Goal: Find specific page/section: Find specific page/section

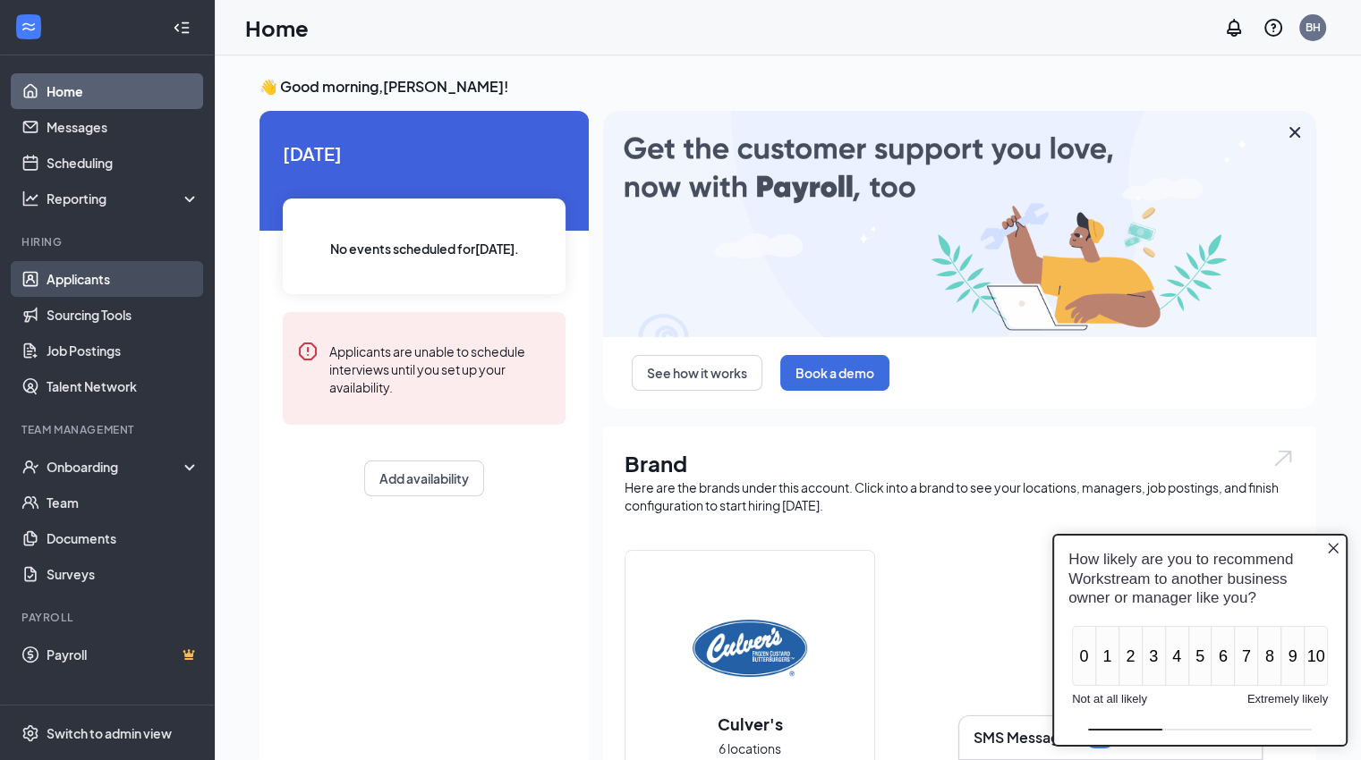
click at [64, 290] on link "Applicants" at bounding box center [123, 279] width 153 height 36
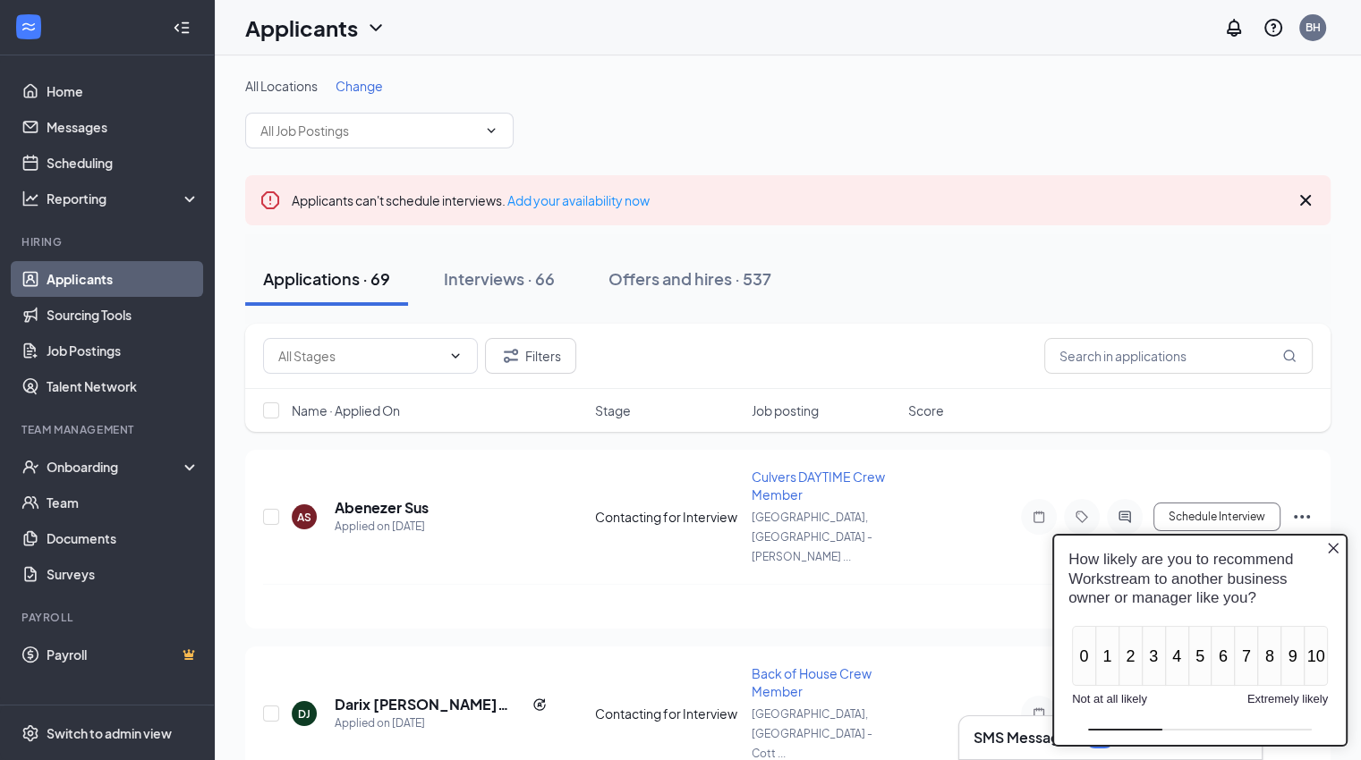
click at [1337, 548] on icon "Close button" at bounding box center [1333, 547] width 14 height 14
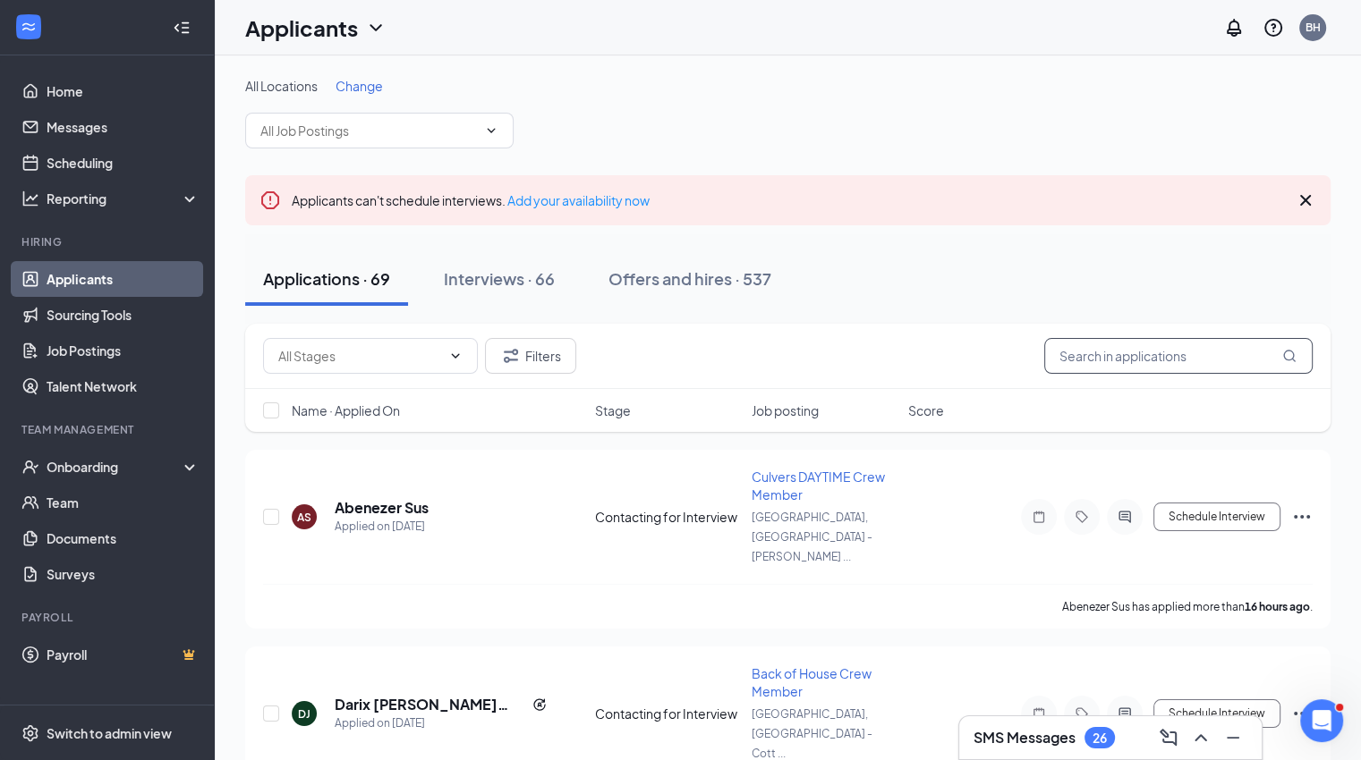
click at [1148, 346] on input "text" at bounding box center [1178, 356] width 268 height 36
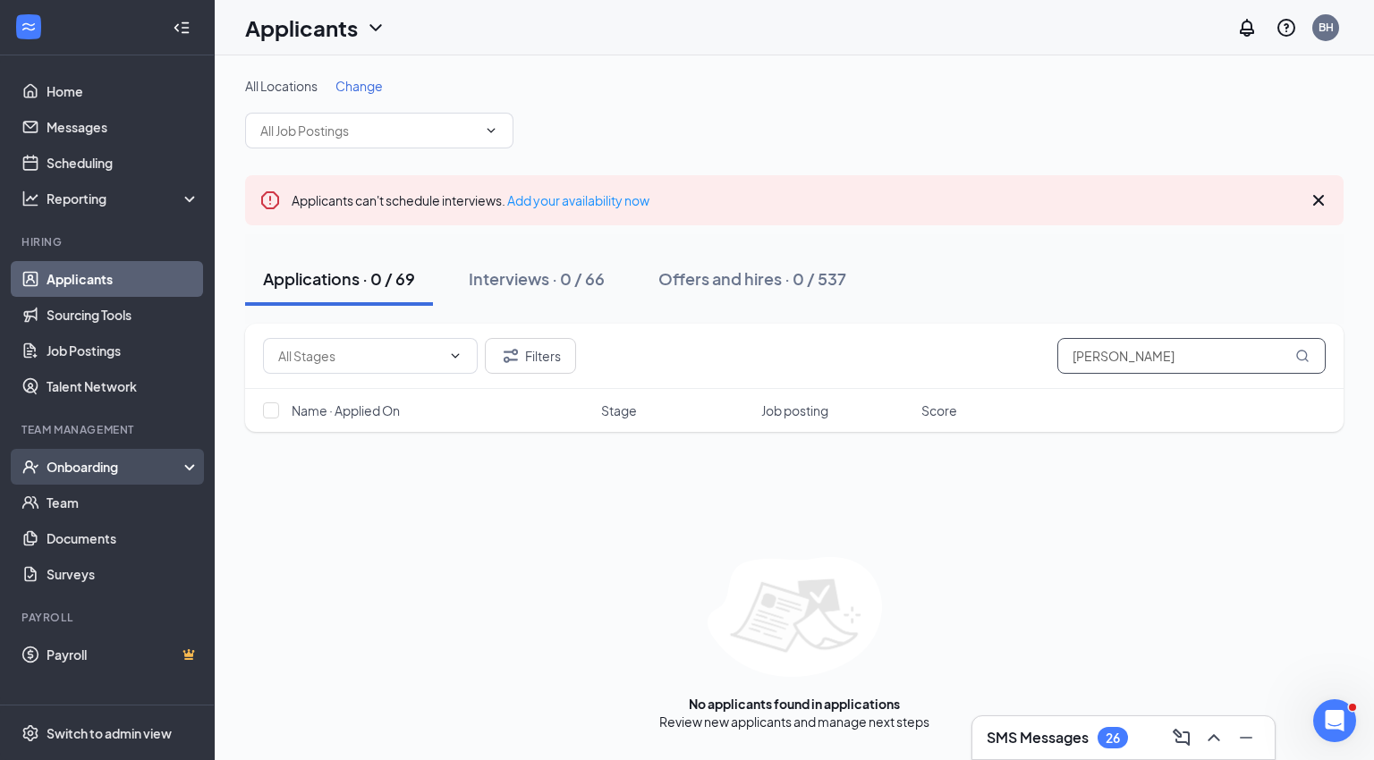
type input "[PERSON_NAME]"
click at [83, 464] on div "Onboarding" at bounding box center [116, 467] width 138 height 18
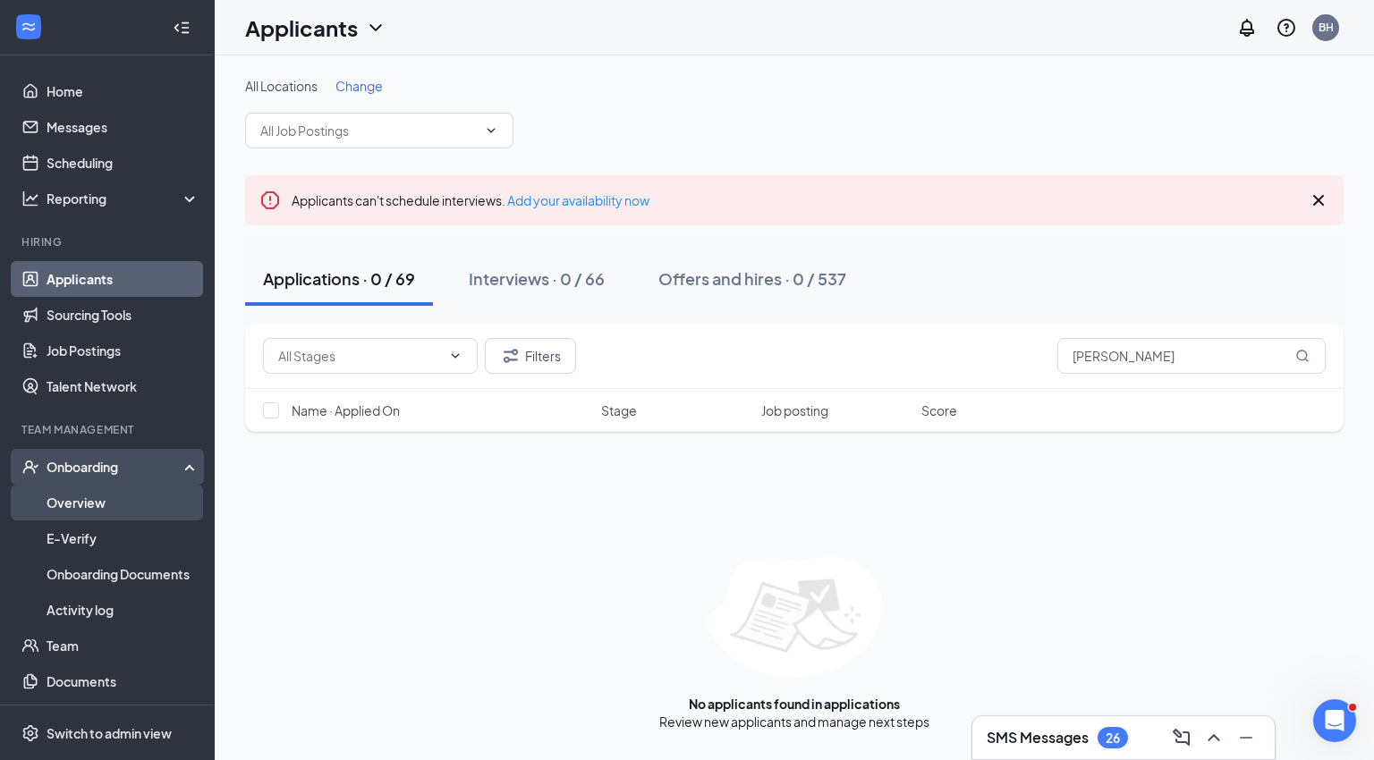
click at [59, 513] on link "Overview" at bounding box center [123, 503] width 153 height 36
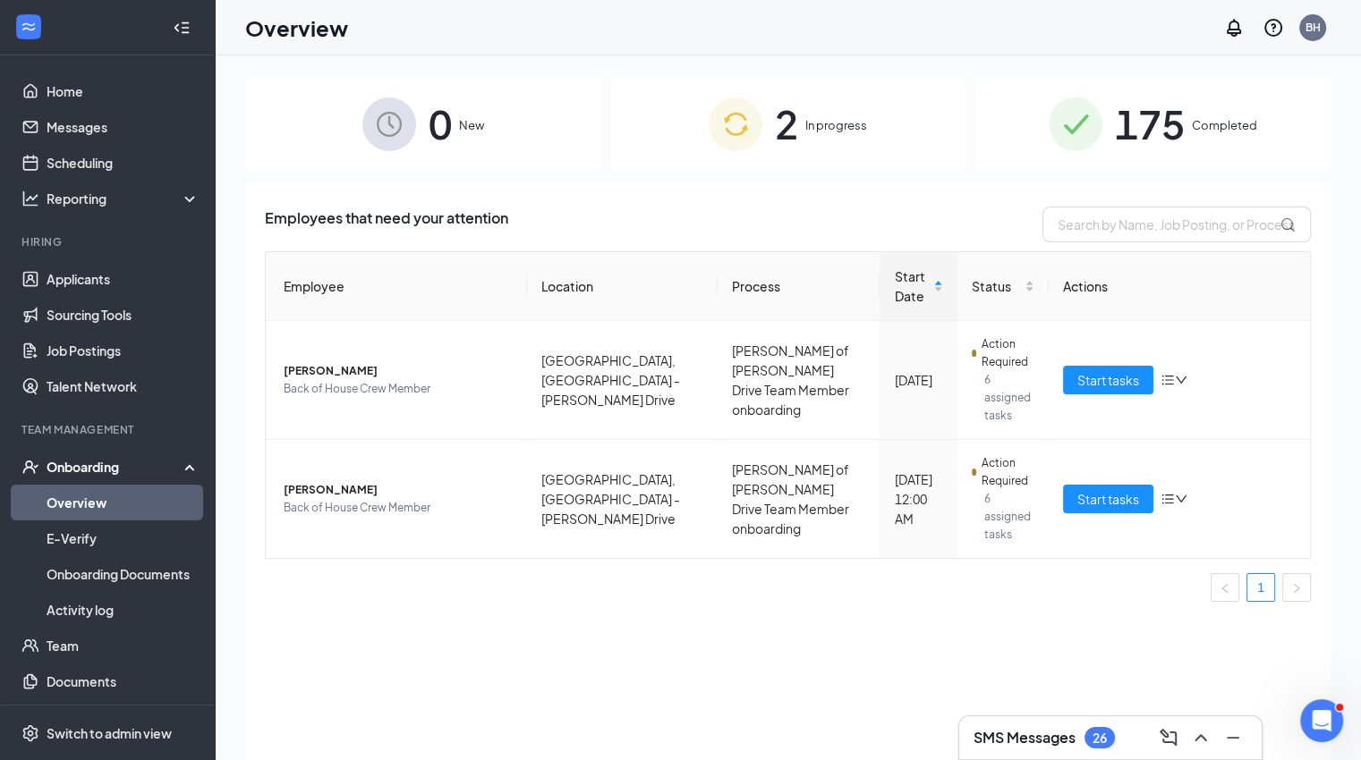
click at [719, 133] on img at bounding box center [736, 125] width 54 height 54
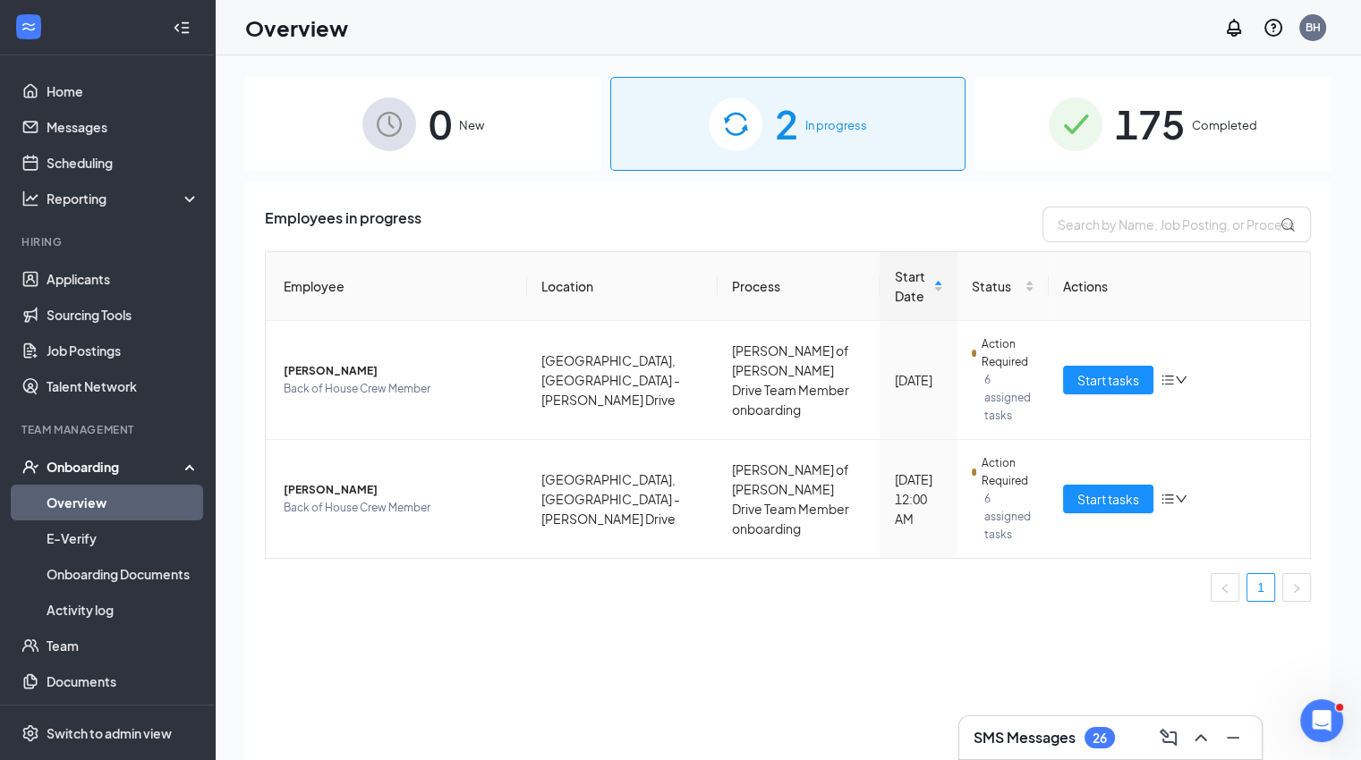
click at [719, 133] on img at bounding box center [736, 125] width 54 height 54
click at [115, 276] on link "Applicants" at bounding box center [123, 279] width 153 height 36
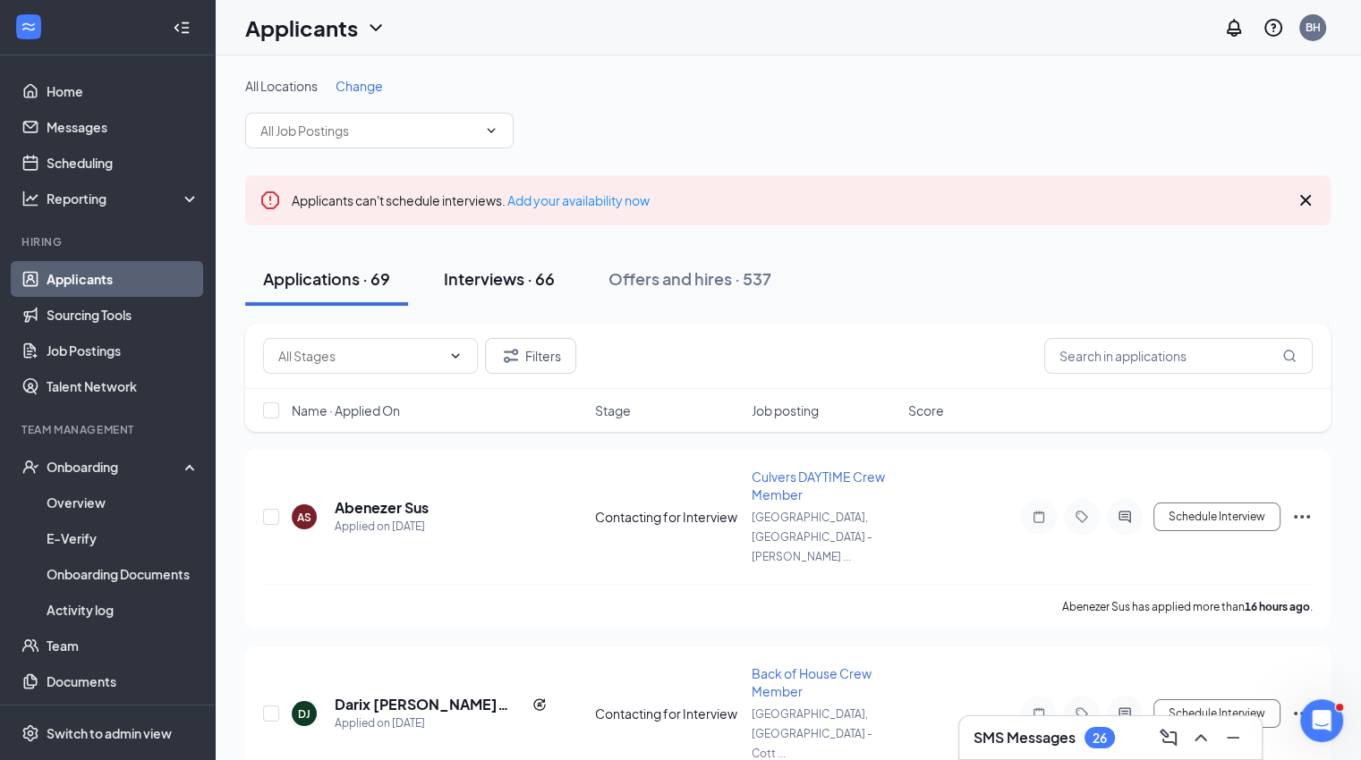
click at [531, 275] on div "Interviews · 66" at bounding box center [499, 279] width 111 height 22
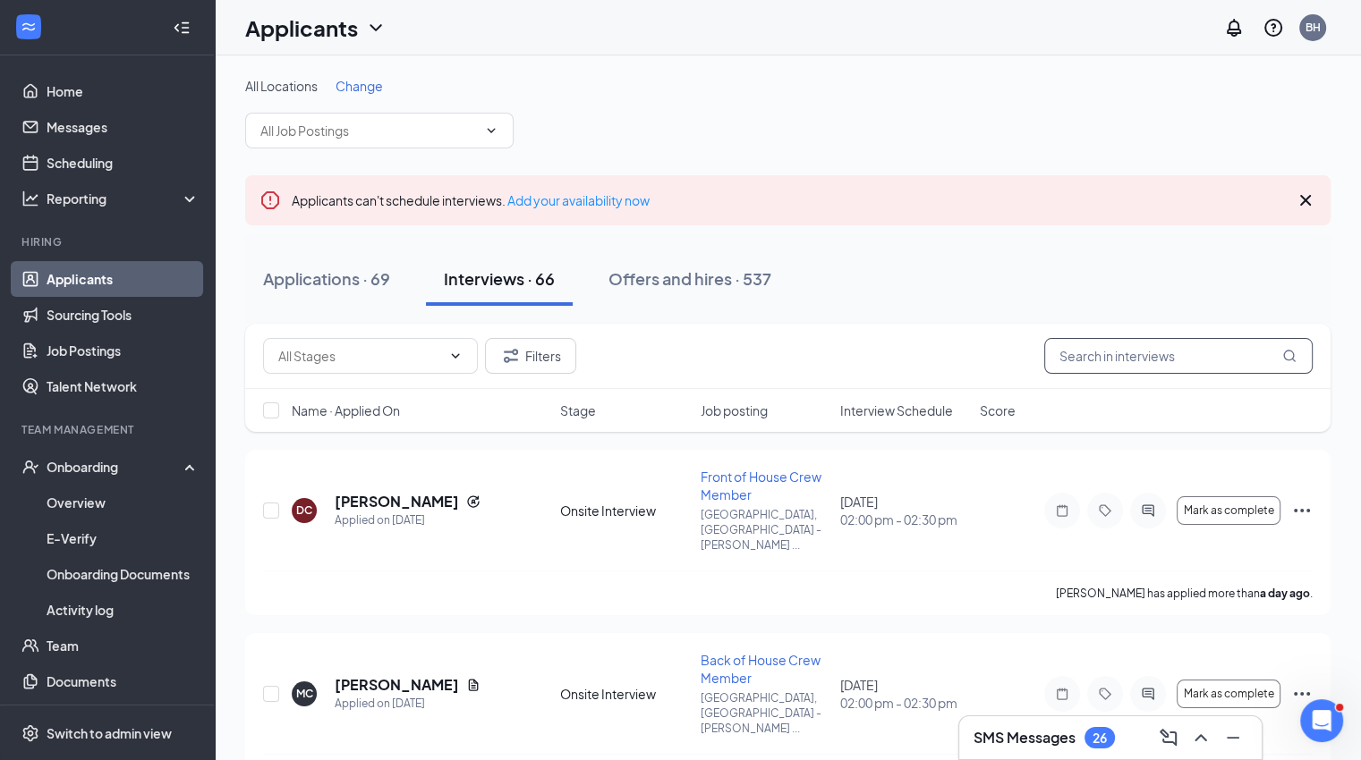
click at [1176, 344] on input "text" at bounding box center [1178, 356] width 268 height 36
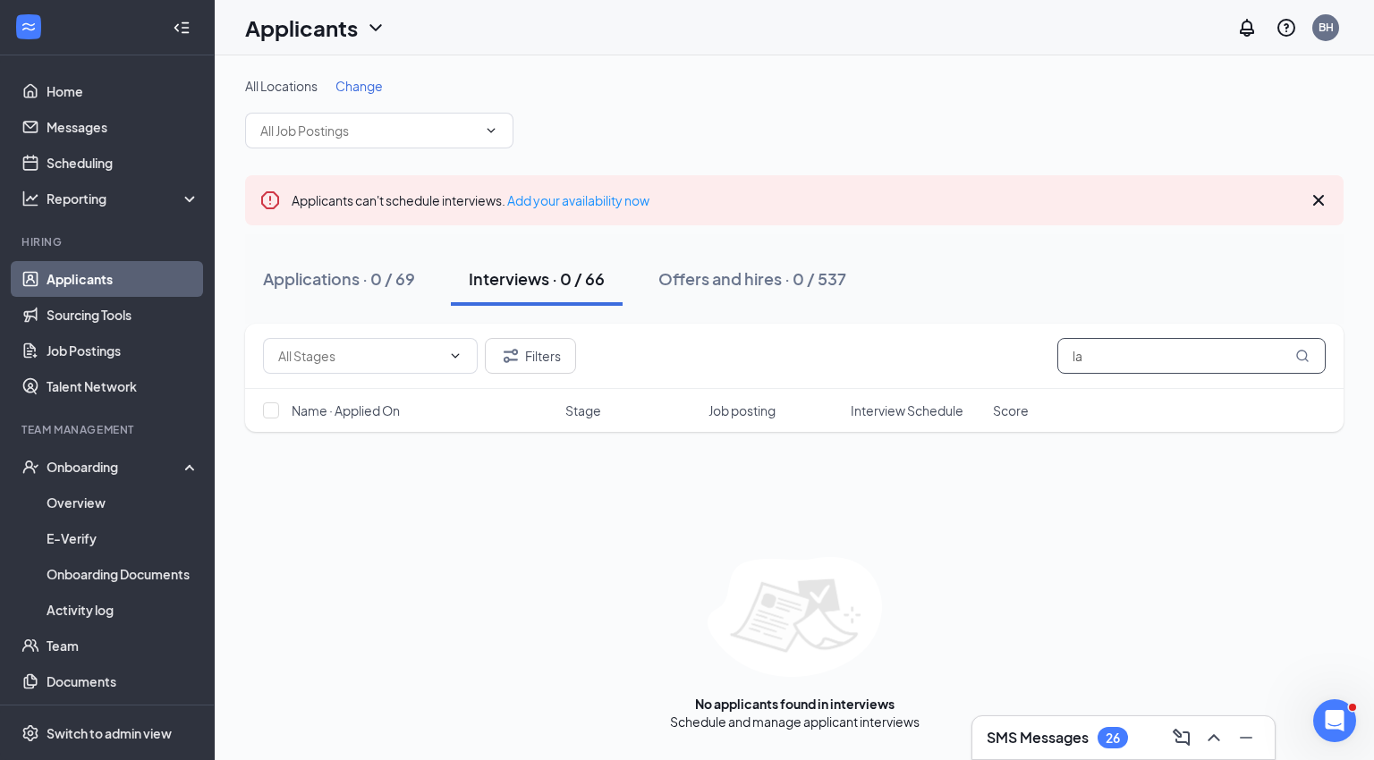
type input "l"
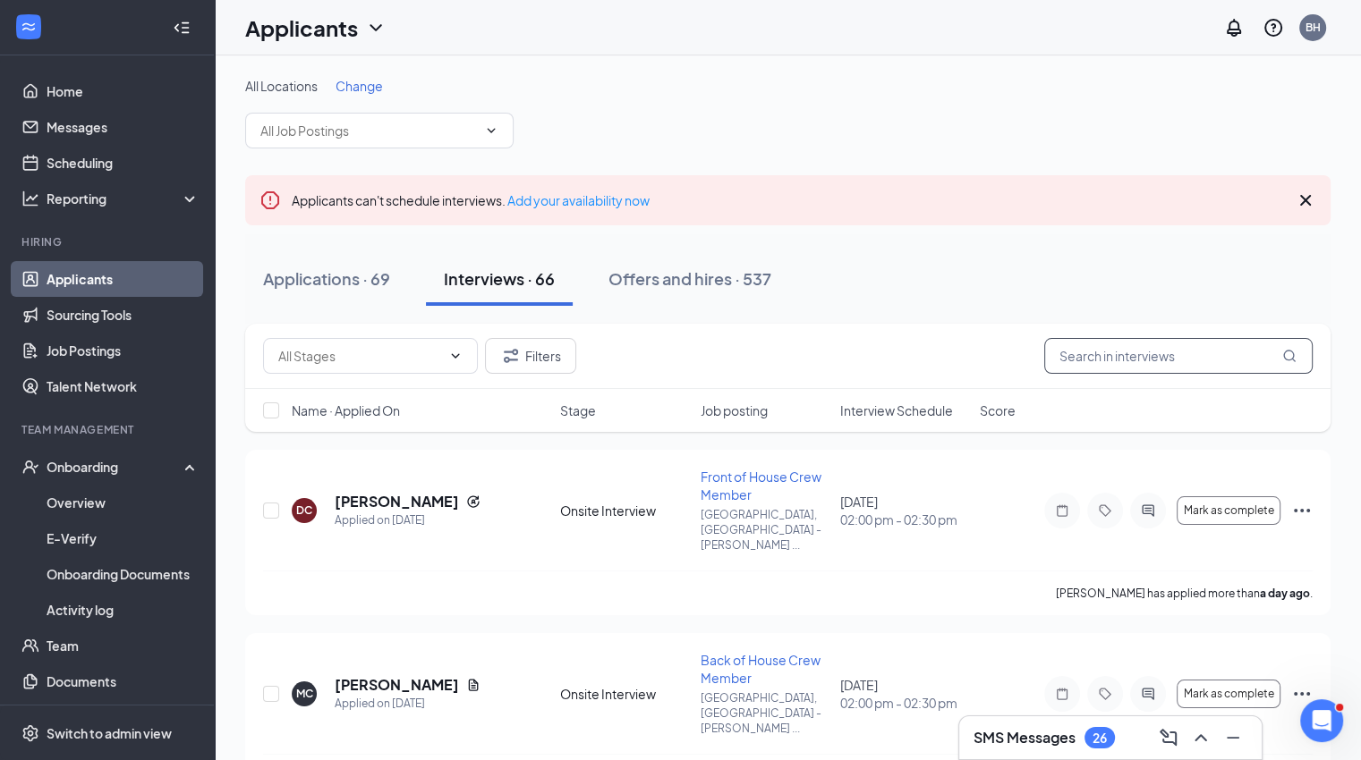
click at [1115, 357] on input "text" at bounding box center [1178, 356] width 268 height 36
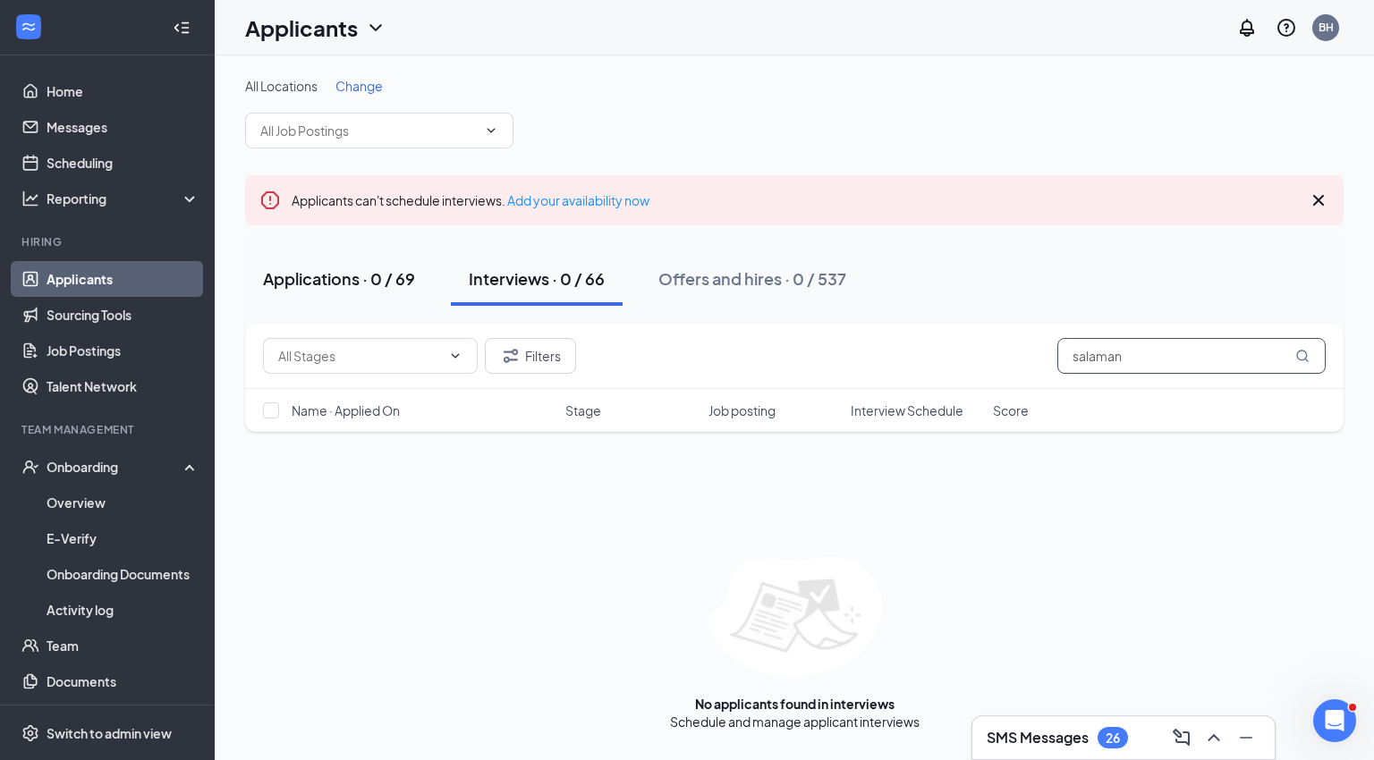
type input "salaman"
click at [333, 278] on div "Applications · 0 / 69" at bounding box center [339, 279] width 152 height 22
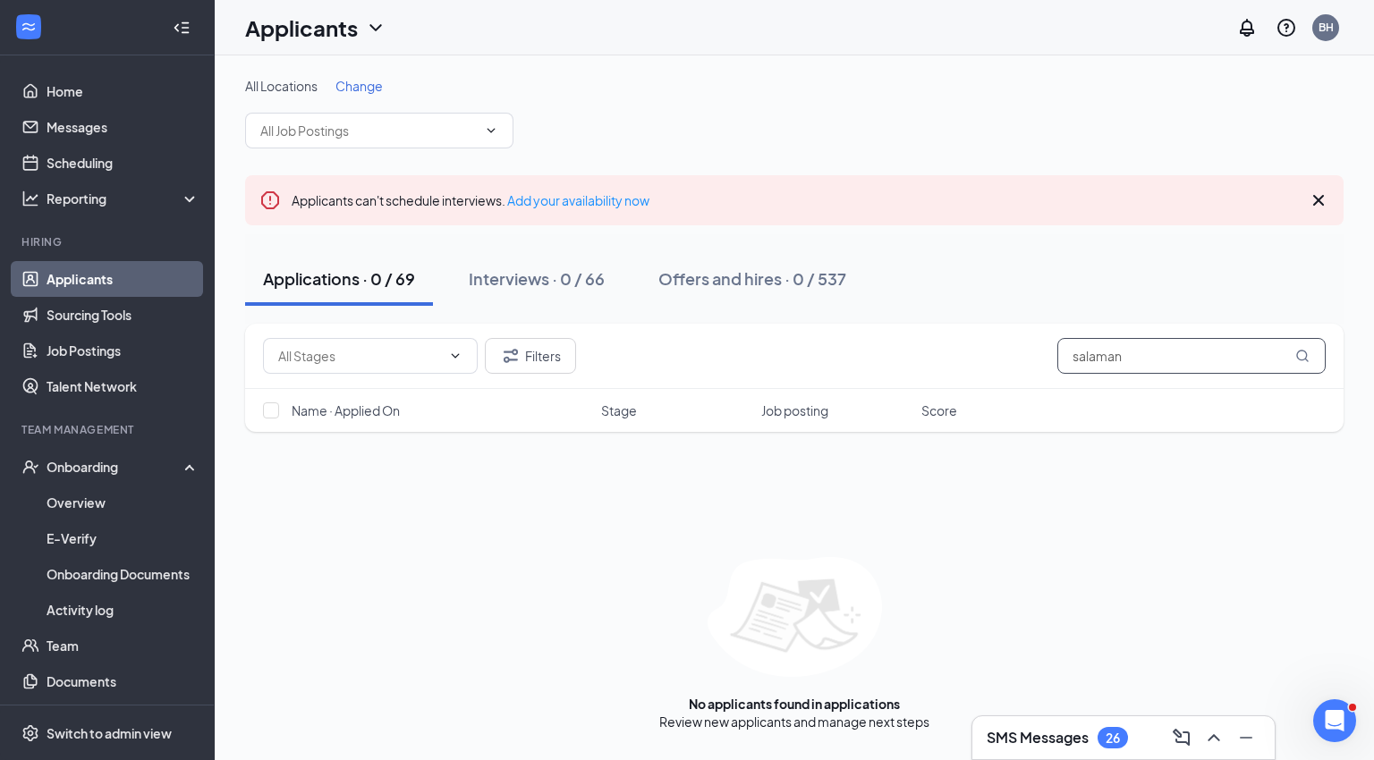
click at [1191, 356] on input "salaman" at bounding box center [1192, 356] width 268 height 36
type input "salama"
